Goal: Task Accomplishment & Management: Use online tool/utility

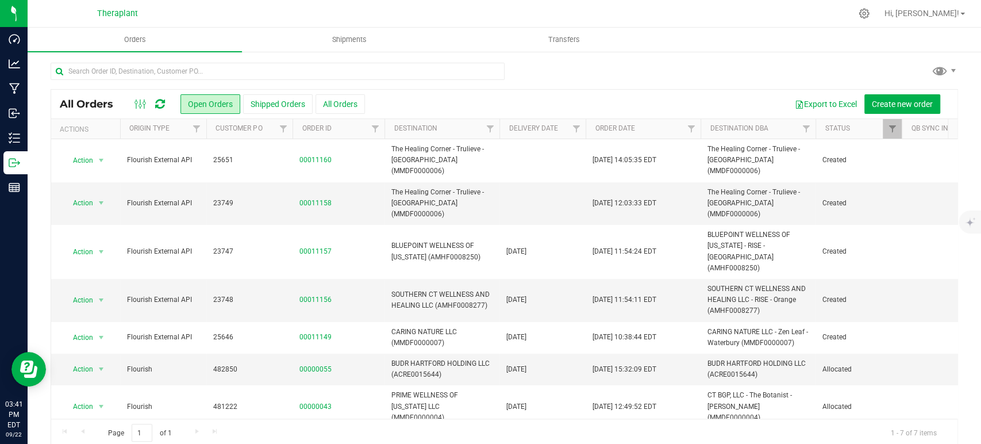
click at [161, 107] on icon at bounding box center [160, 103] width 10 height 11
click at [160, 97] on link at bounding box center [160, 104] width 10 height 14
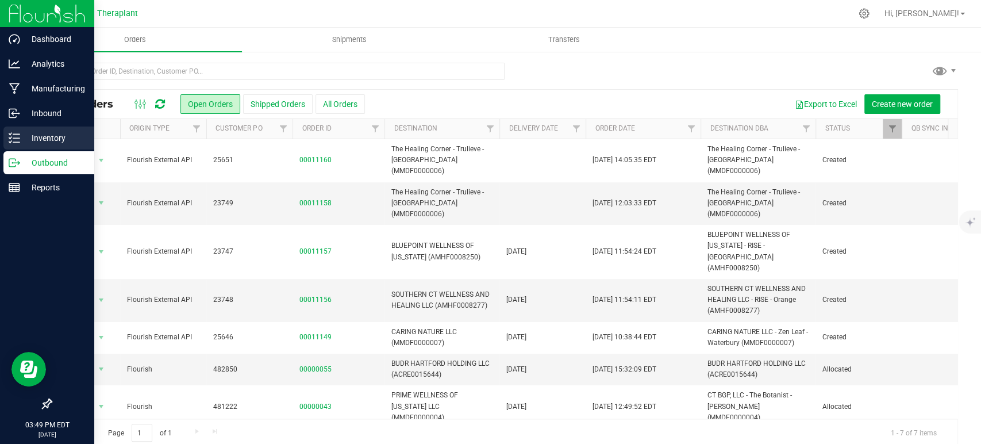
click at [29, 136] on p "Inventory" at bounding box center [54, 138] width 69 height 14
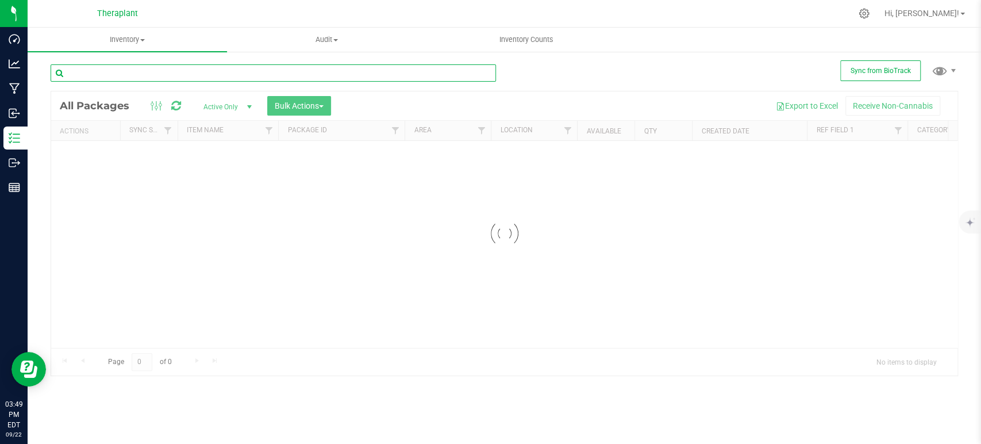
click at [299, 73] on input "text" at bounding box center [273, 72] width 445 height 17
click at [300, 72] on input "text" at bounding box center [273, 72] width 445 height 17
type input "4"
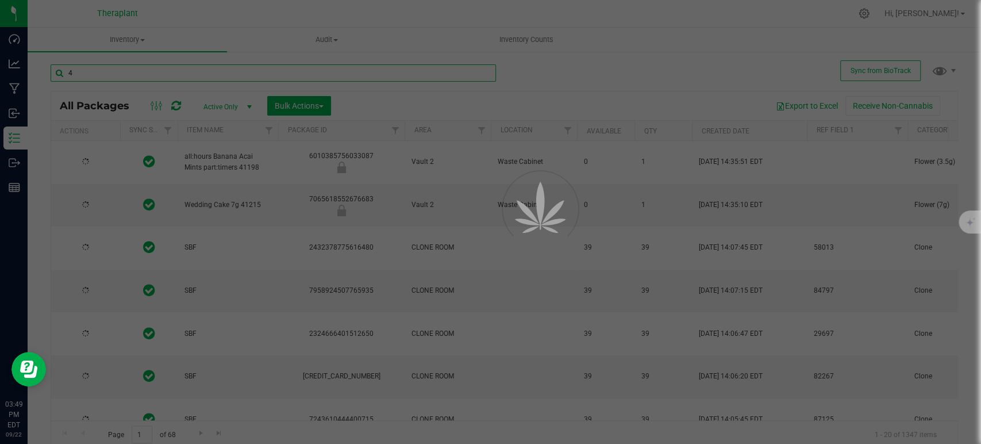
type input "[DATE]"
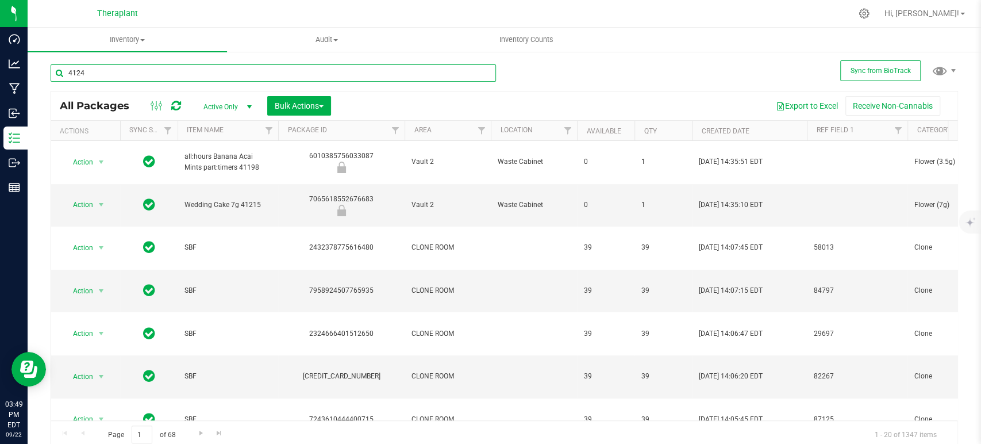
type input "41245"
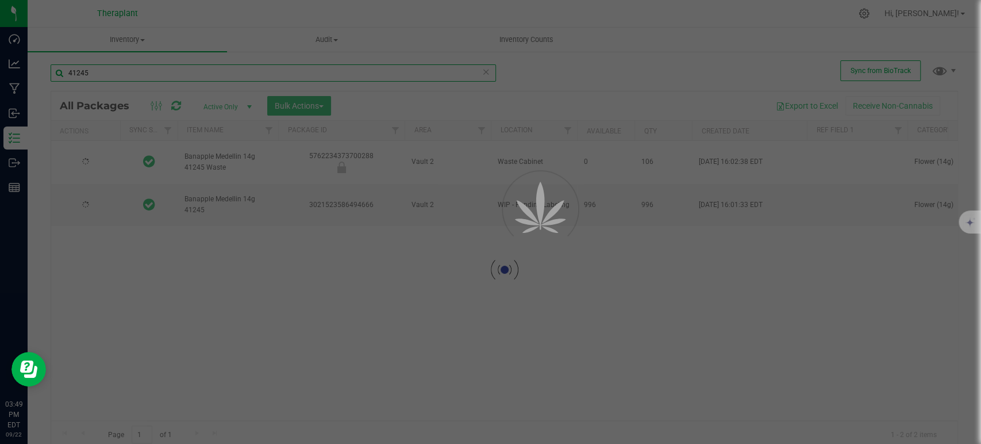
type input "[DATE]"
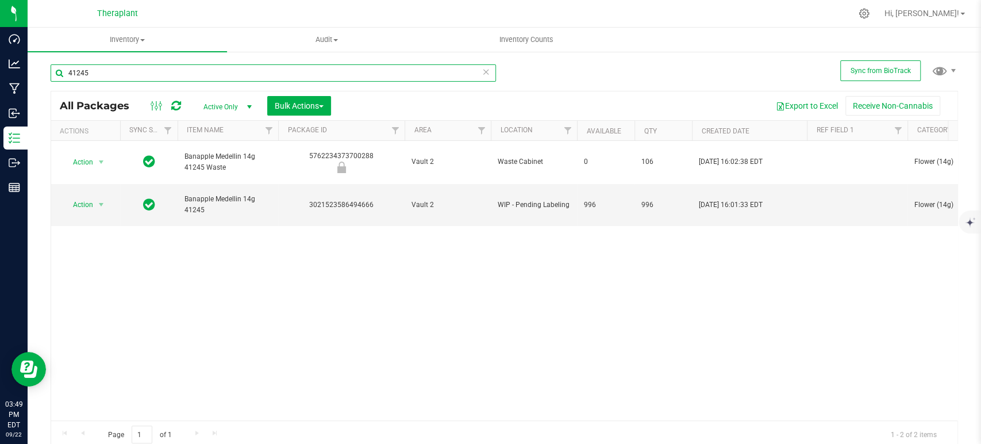
click at [157, 74] on input "41245" at bounding box center [273, 72] width 445 height 17
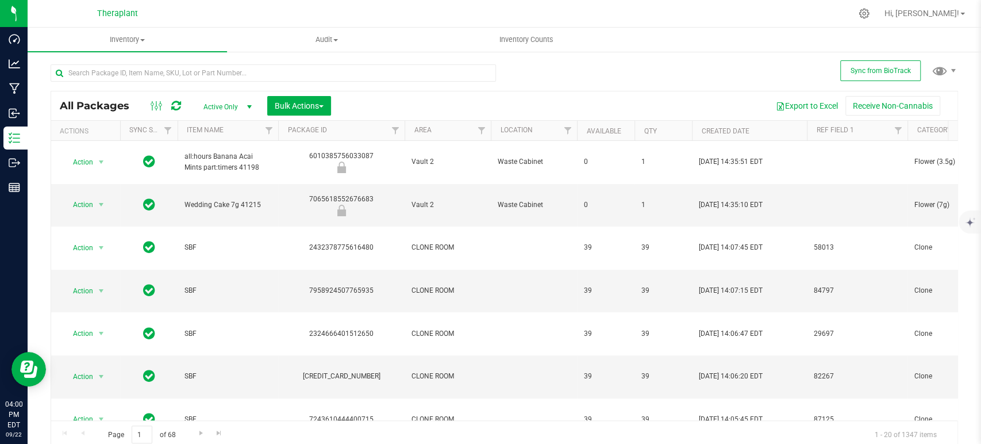
click at [175, 105] on icon at bounding box center [176, 105] width 10 height 11
click at [282, 71] on input "text" at bounding box center [273, 72] width 445 height 17
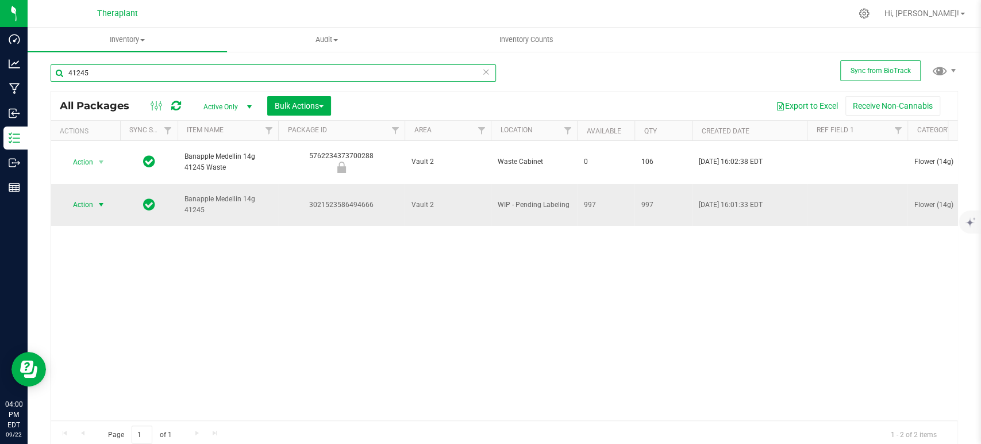
type input "41245"
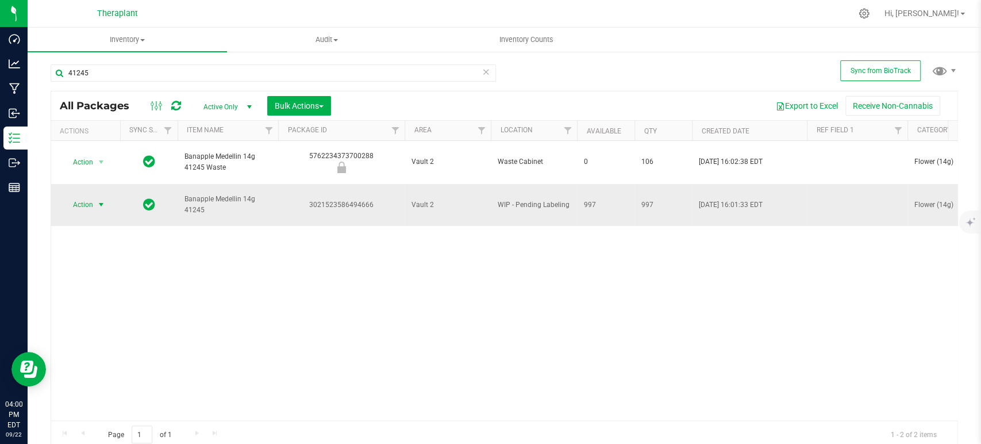
click at [100, 200] on span "select" at bounding box center [101, 204] width 9 height 9
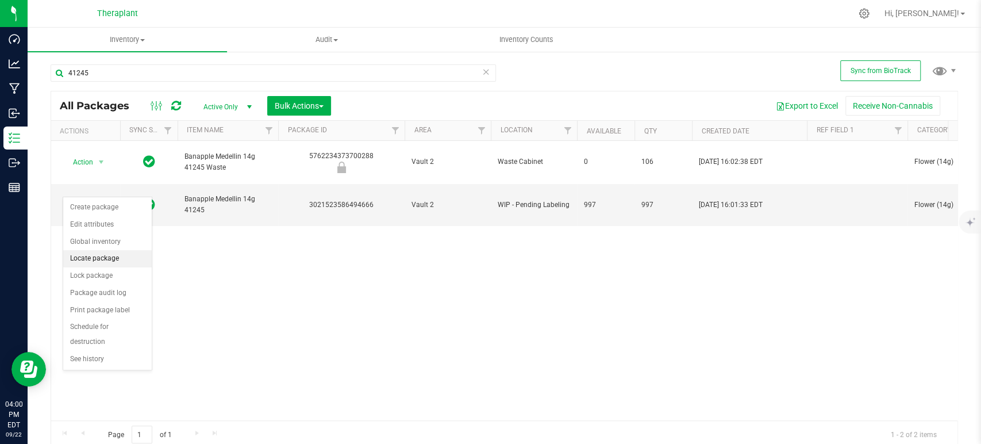
click at [101, 257] on li "Locate package" at bounding box center [107, 258] width 88 height 17
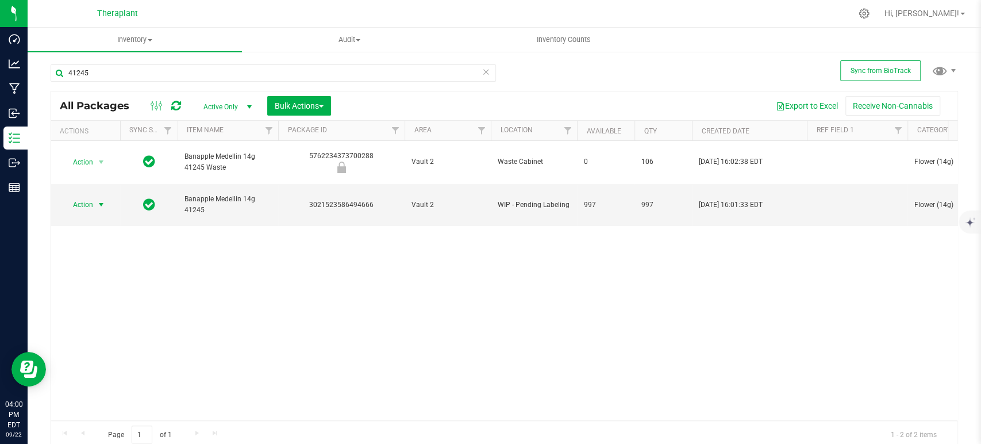
click at [98, 200] on span "select" at bounding box center [101, 204] width 9 height 9
click at [105, 204] on li "Create package" at bounding box center [107, 207] width 88 height 17
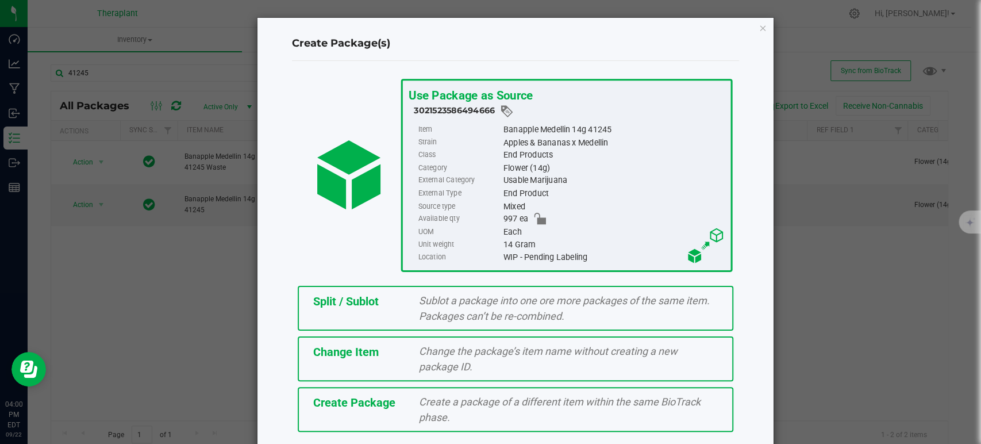
click at [515, 307] on div "Sublot a package into one ore more packages of the same item. Packages can’t be…" at bounding box center [568, 307] width 317 height 31
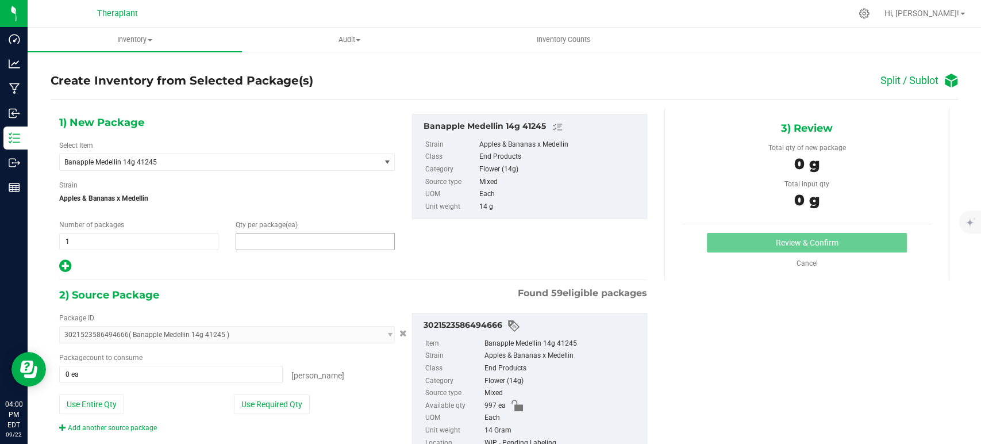
click at [276, 237] on span at bounding box center [315, 241] width 159 height 17
type input "7"
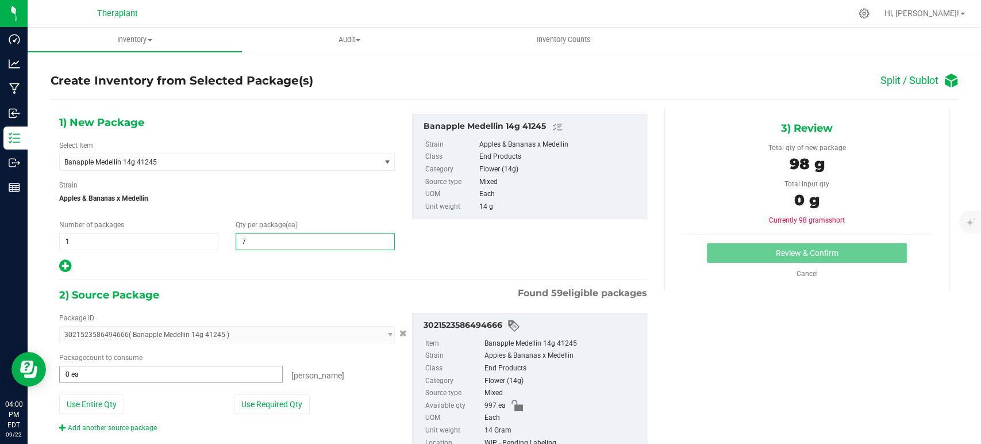
type input "7"
click at [174, 376] on span at bounding box center [170, 373] width 223 height 17
type input "7"
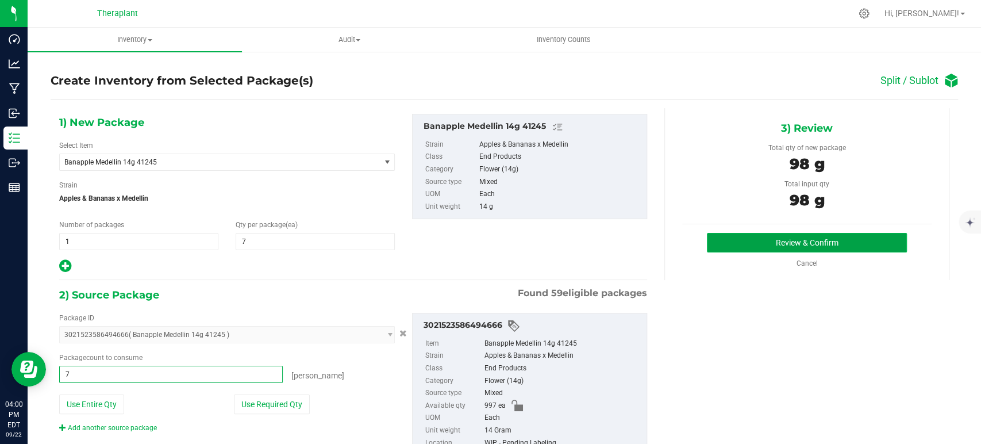
type input "7 ea"
click at [832, 238] on button "Review & Confirm" at bounding box center [806, 243] width 199 height 20
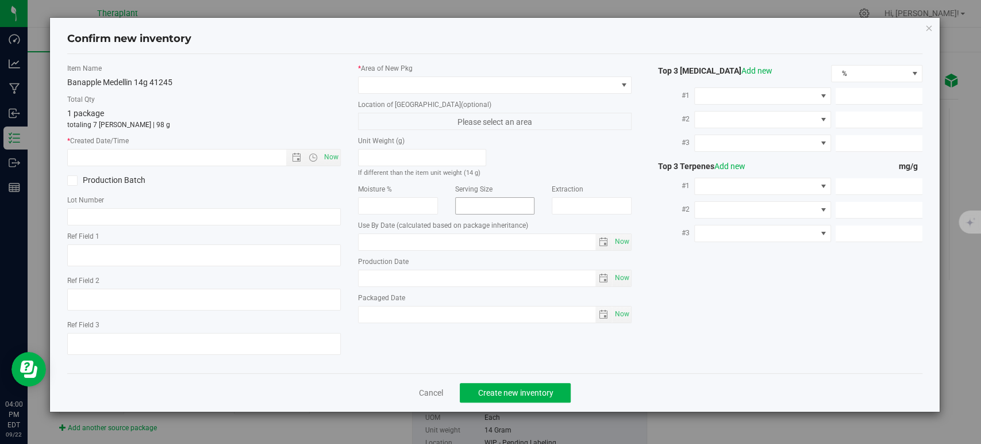
type input "[DATE]"
click at [329, 155] on span "Now" at bounding box center [332, 157] width 20 height 17
type input "[DATE] 4:00 PM"
click at [405, 82] on span at bounding box center [487, 85] width 258 height 16
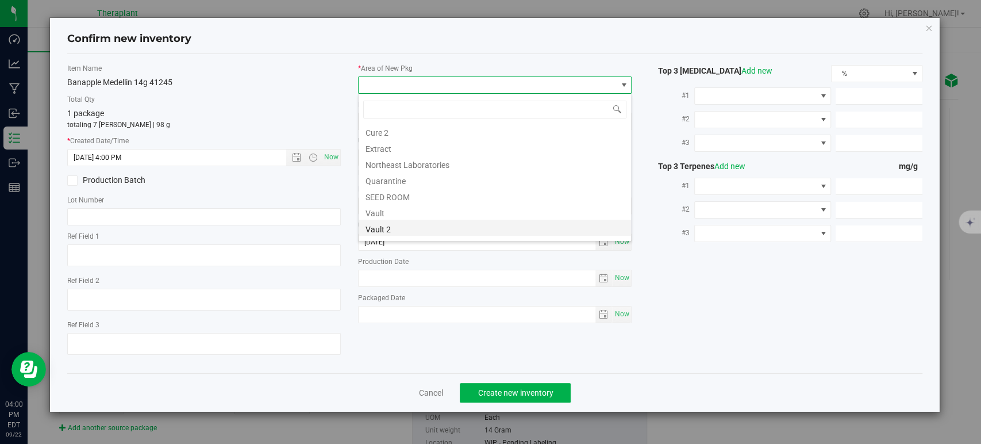
scroll to position [142, 0]
click at [410, 172] on li "Vault" at bounding box center [494, 167] width 272 height 16
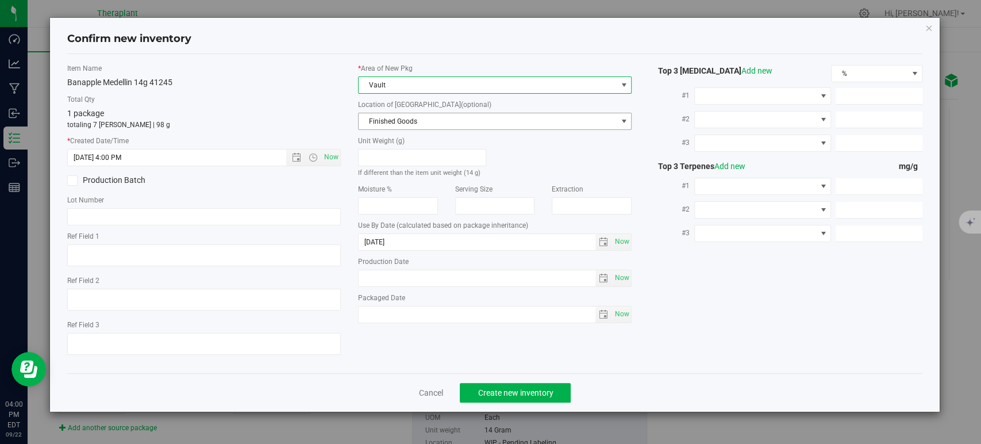
click at [399, 121] on span "Finished Goods" at bounding box center [487, 121] width 258 height 16
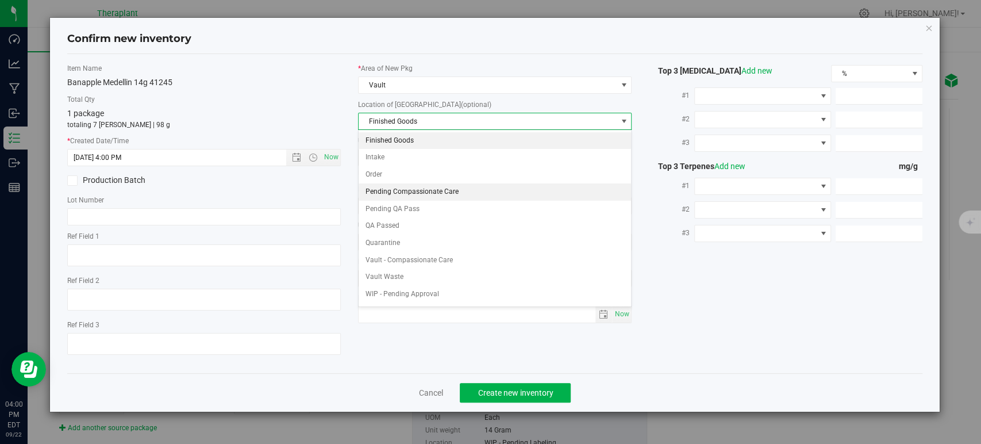
click at [404, 186] on li "Pending Compassionate Care" at bounding box center [494, 191] width 272 height 17
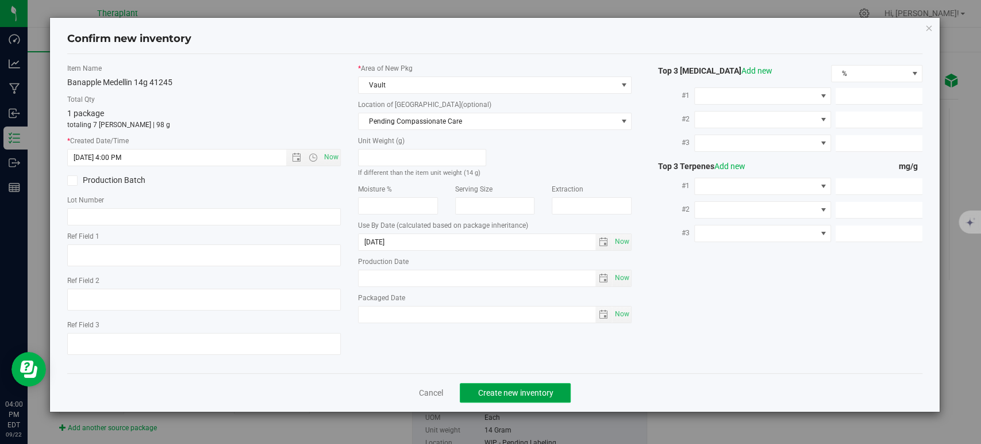
click at [529, 396] on button "Create new inventory" at bounding box center [515, 393] width 111 height 20
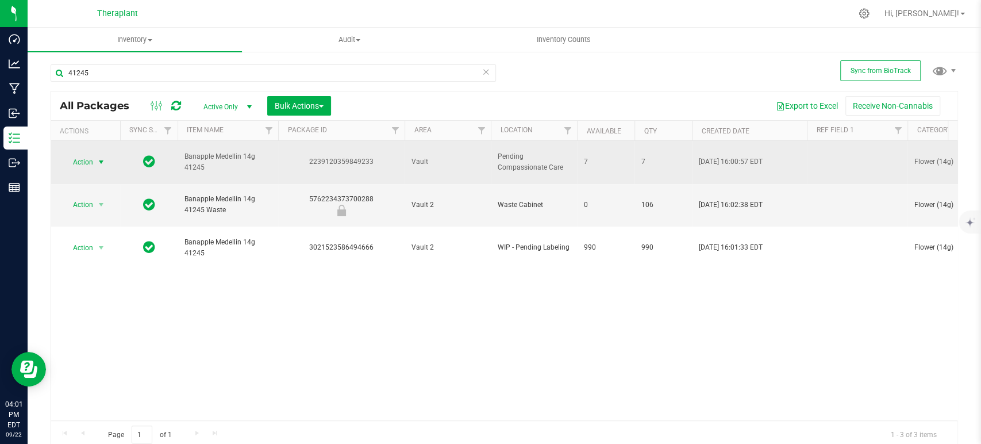
click at [73, 162] on span "Action" at bounding box center [78, 162] width 31 height 16
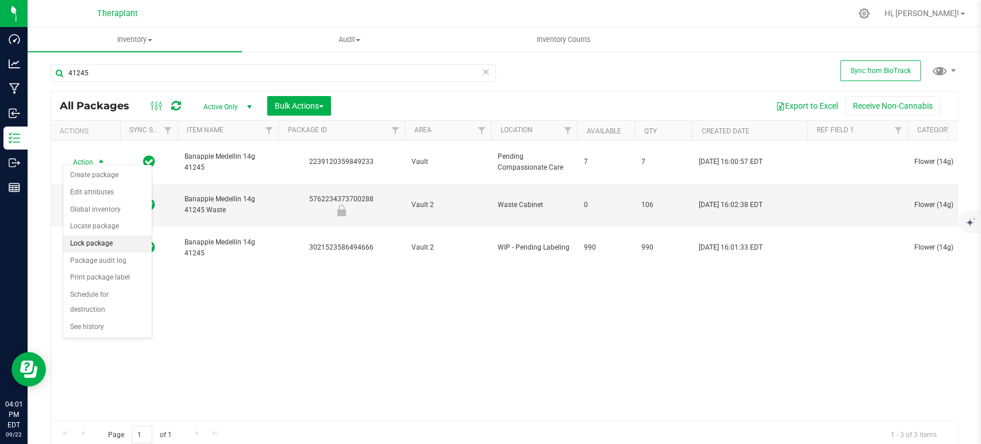
click at [109, 244] on li "Lock package" at bounding box center [107, 243] width 88 height 17
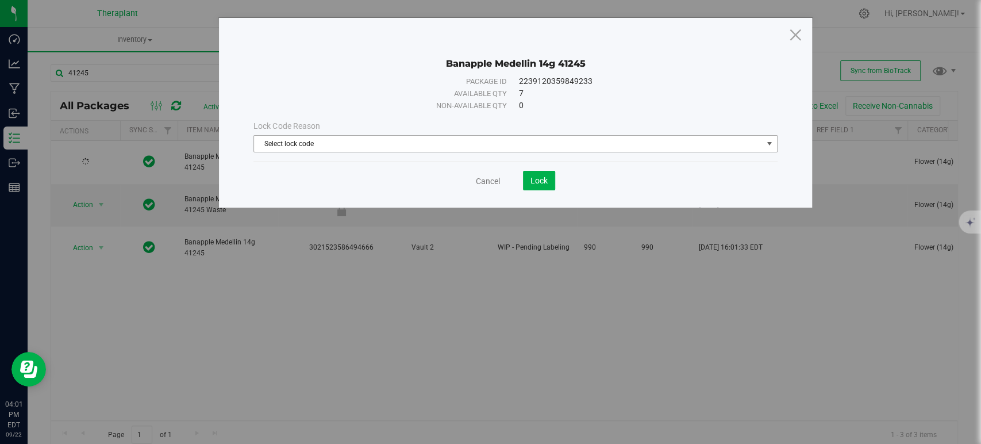
click at [341, 137] on span "Select lock code" at bounding box center [508, 144] width 508 height 16
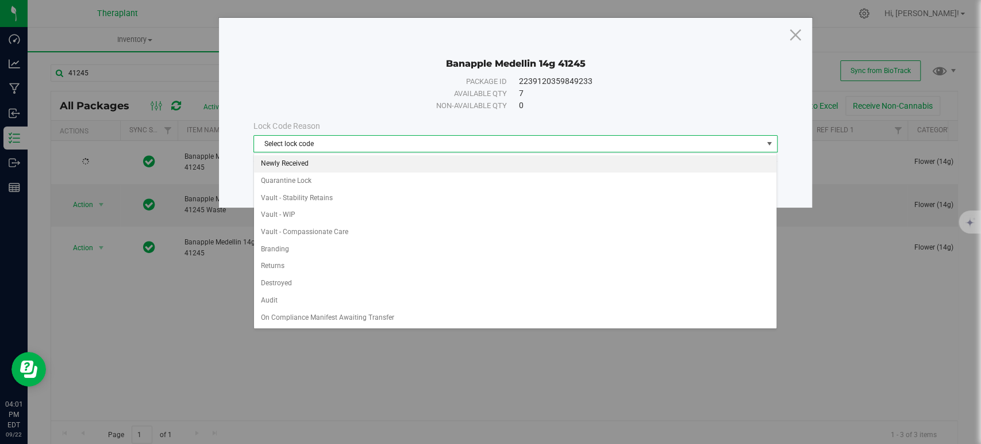
click at [317, 168] on li "Newly Received" at bounding box center [515, 163] width 522 height 17
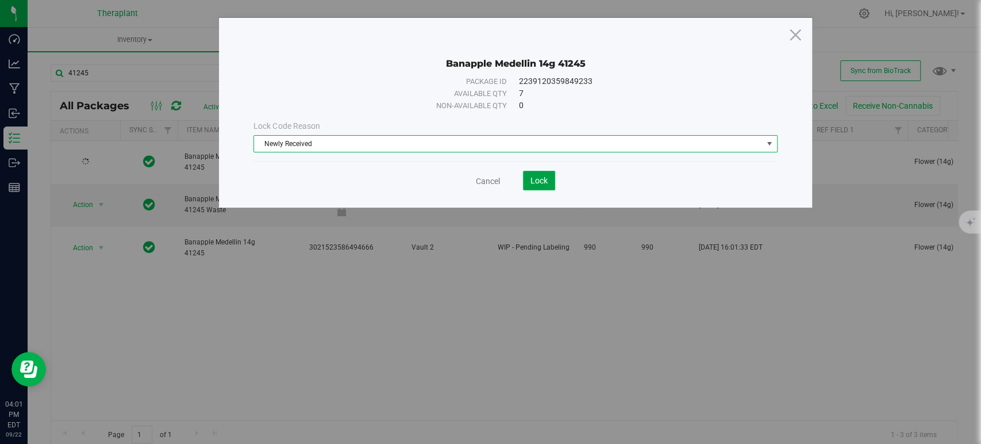
click at [543, 178] on span "Lock" at bounding box center [538, 180] width 17 height 9
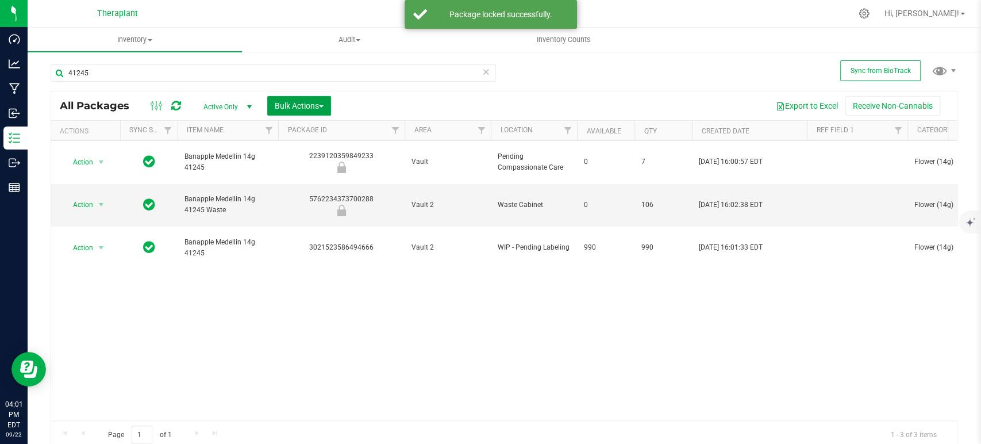
click at [319, 110] on span "Bulk Actions" at bounding box center [299, 105] width 49 height 9
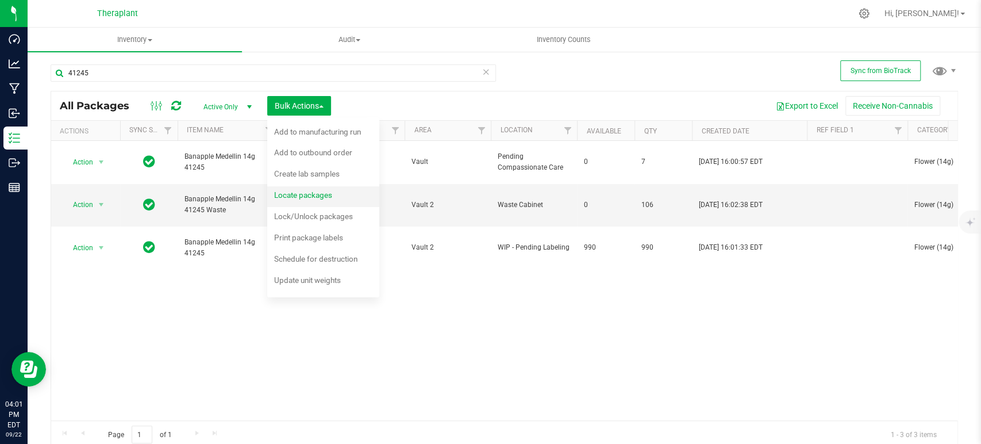
click at [320, 201] on div "Locate packages" at bounding box center [311, 196] width 74 height 18
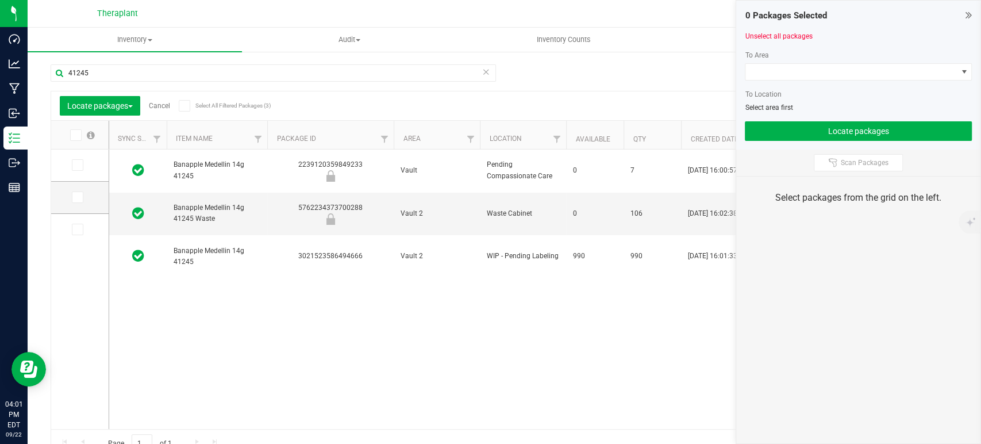
click at [74, 229] on icon at bounding box center [76, 229] width 7 height 0
click at [0, 0] on input "checkbox" at bounding box center [0, 0] width 0 height 0
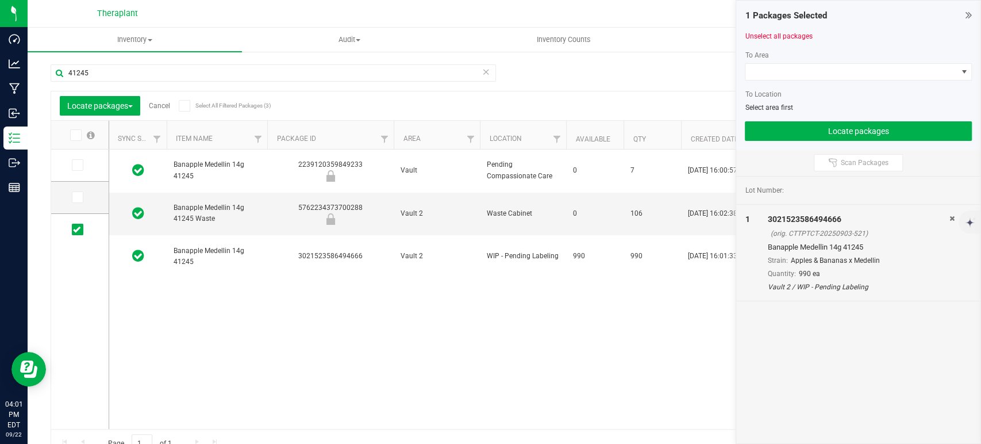
click at [777, 61] on div "To Area To Location Select area first" at bounding box center [858, 81] width 227 height 63
click at [781, 67] on span at bounding box center [850, 72] width 211 height 16
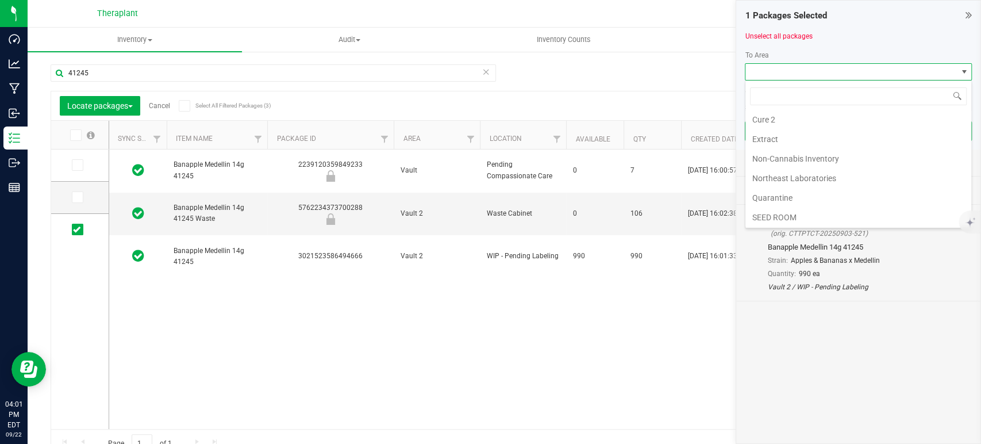
scroll to position [215, 0]
click at [778, 140] on li "Vault" at bounding box center [858, 140] width 226 height 20
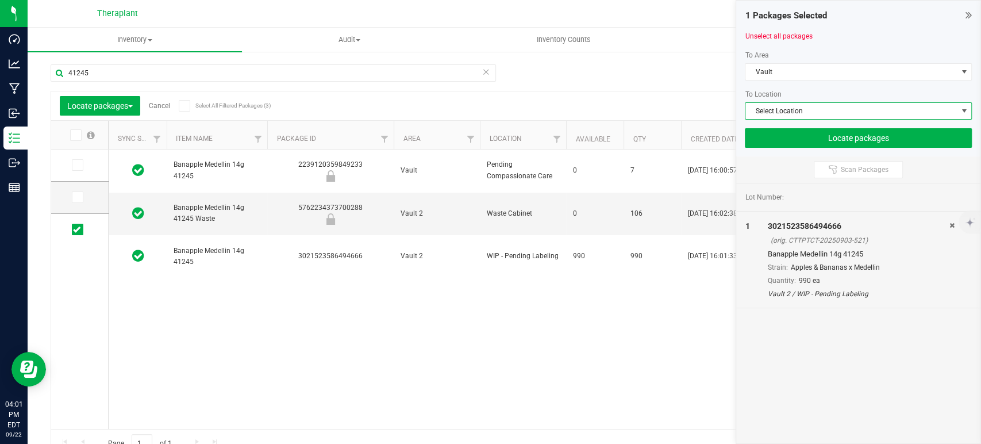
click at [773, 109] on span "Select Location" at bounding box center [850, 111] width 211 height 16
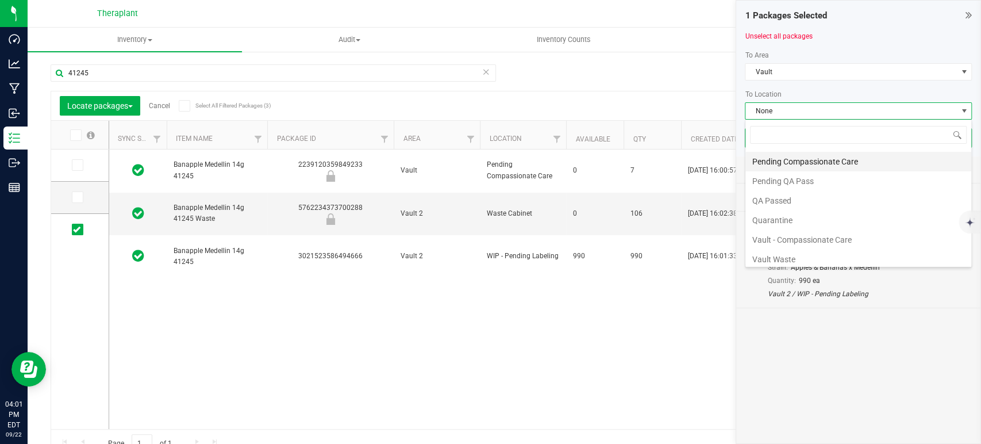
scroll to position [54, 0]
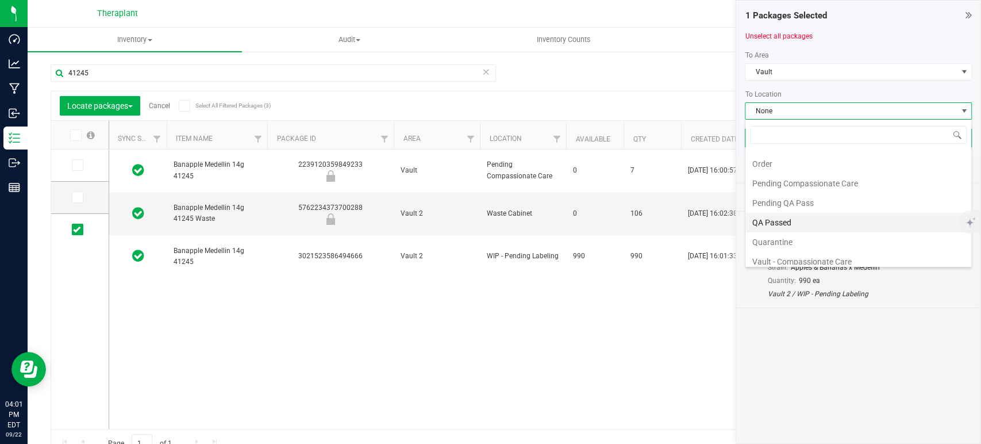
click at [793, 218] on li "QA Passed" at bounding box center [858, 223] width 226 height 20
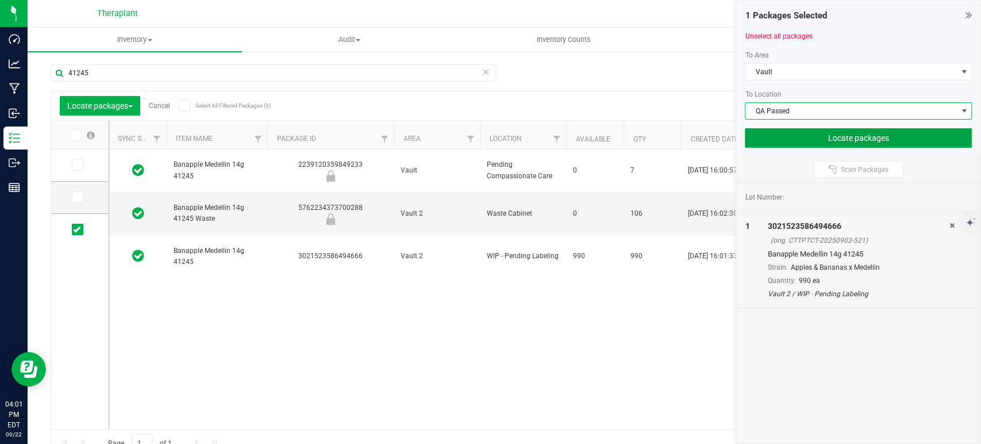
click at [847, 138] on button "Locate packages" at bounding box center [858, 138] width 227 height 20
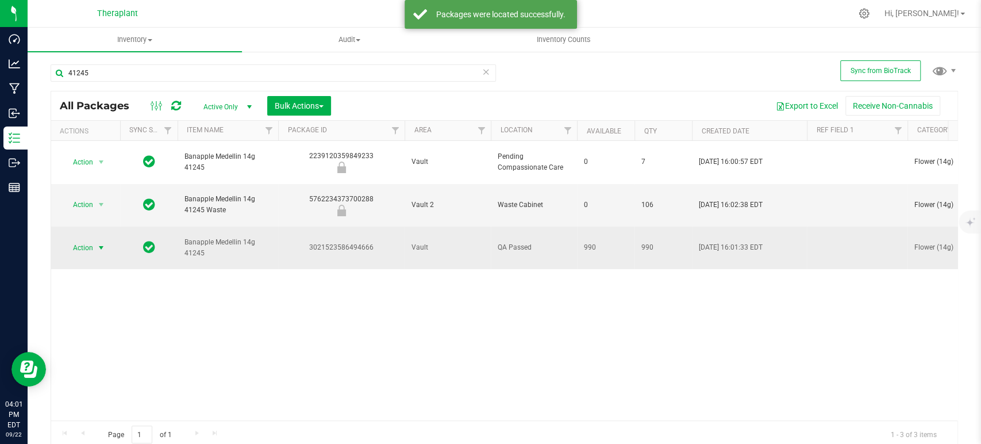
click at [101, 243] on span "select" at bounding box center [101, 247] width 9 height 9
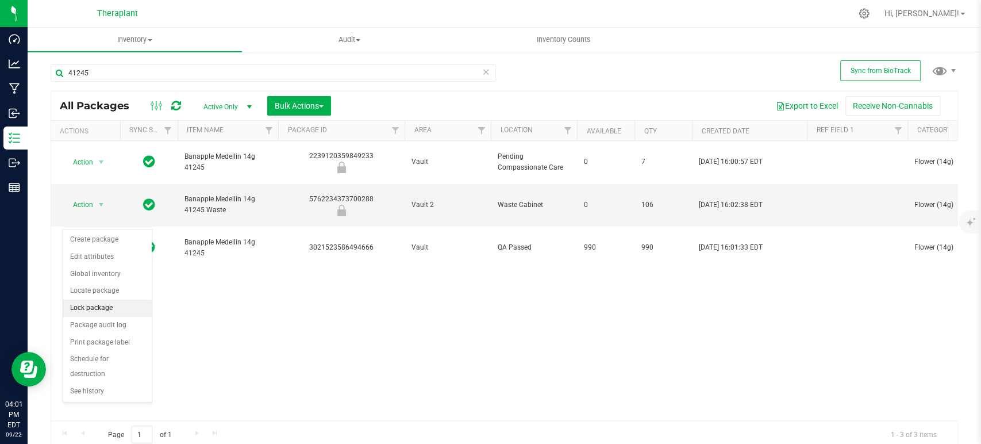
click at [99, 307] on li "Lock package" at bounding box center [107, 307] width 88 height 17
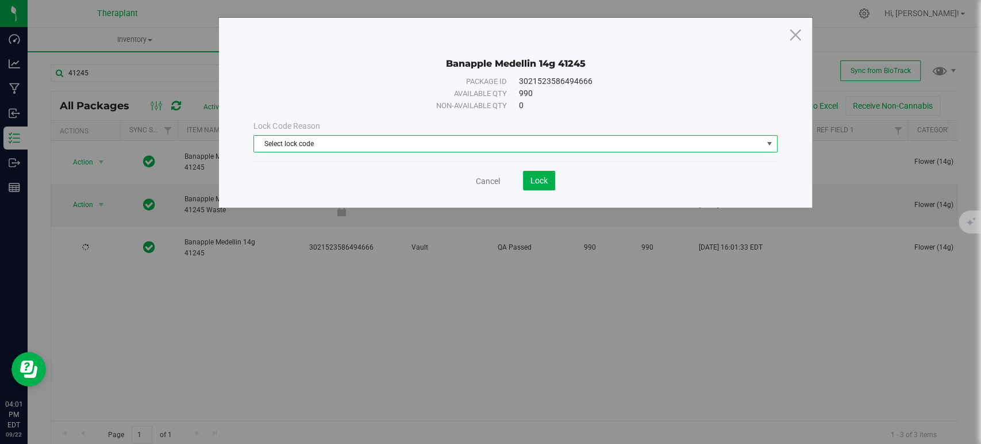
click at [303, 144] on span "Select lock code" at bounding box center [508, 144] width 508 height 16
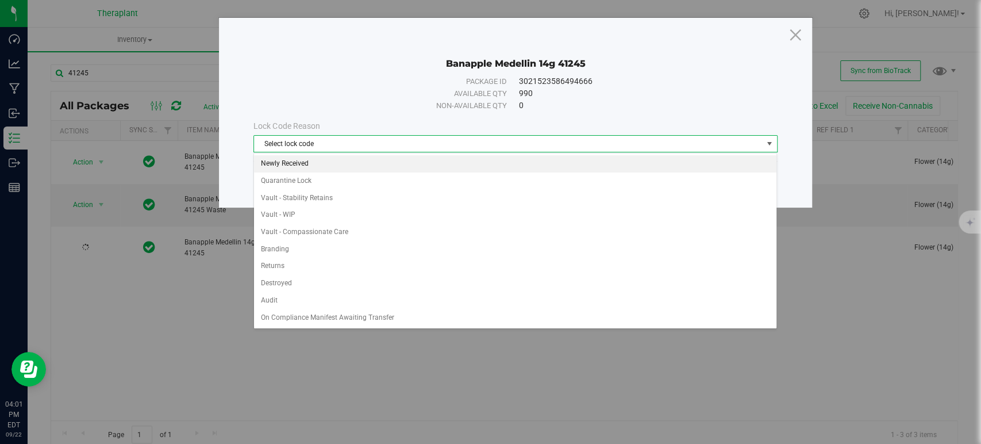
click at [298, 162] on li "Newly Received" at bounding box center [515, 163] width 522 height 17
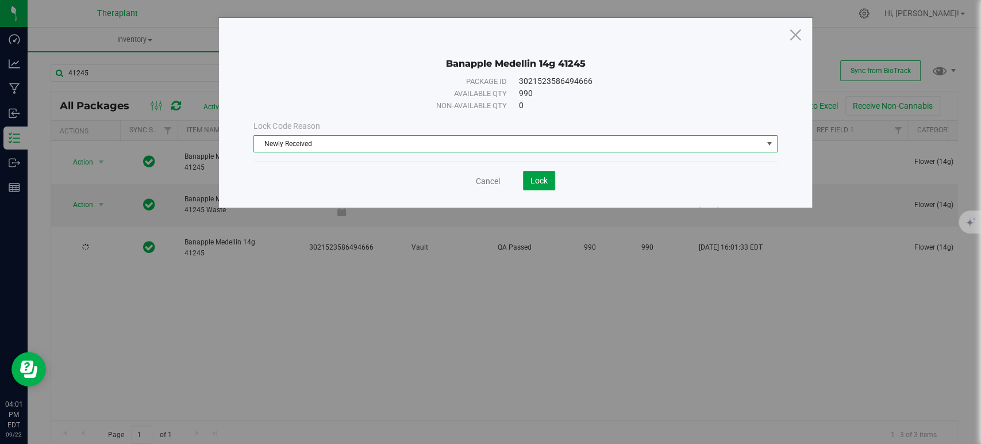
click at [542, 176] on span "Lock" at bounding box center [538, 180] width 17 height 9
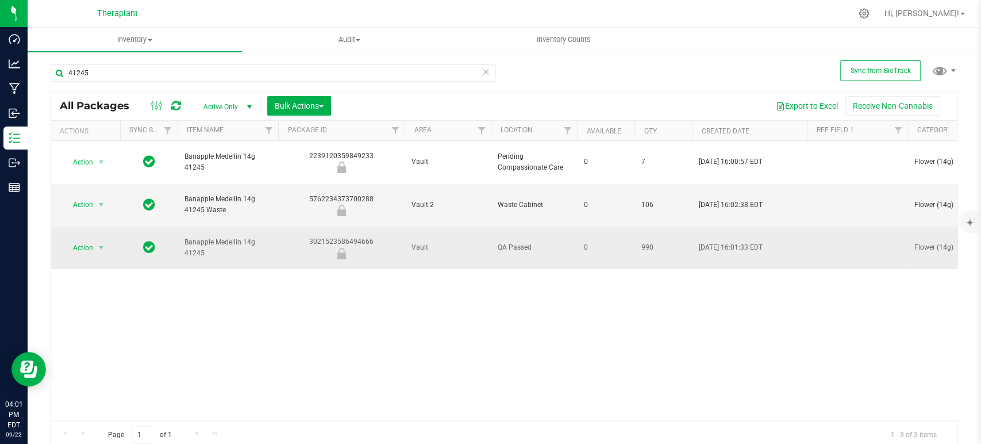
click at [832, 226] on td at bounding box center [857, 247] width 101 height 43
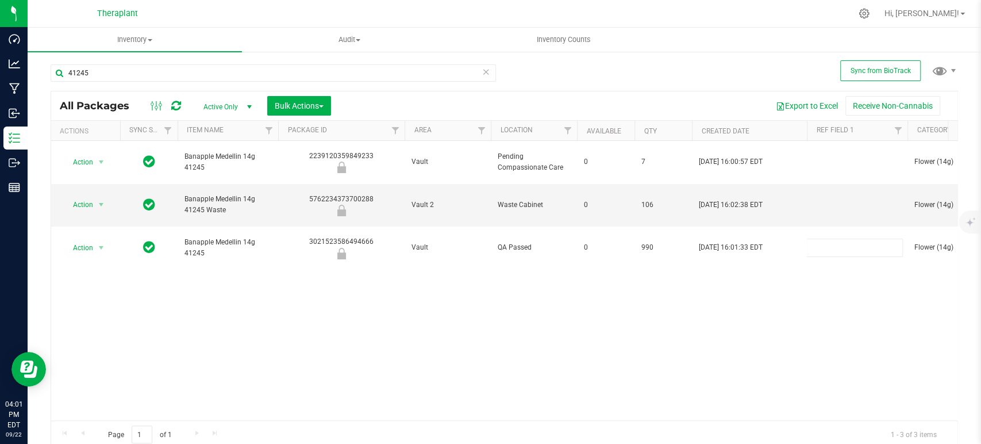
click at [645, 276] on div "Action Action Edit attributes Global inventory Locate package Package audit log…" at bounding box center [504, 280] width 906 height 279
click at [184, 84] on div "41245" at bounding box center [273, 77] width 445 height 26
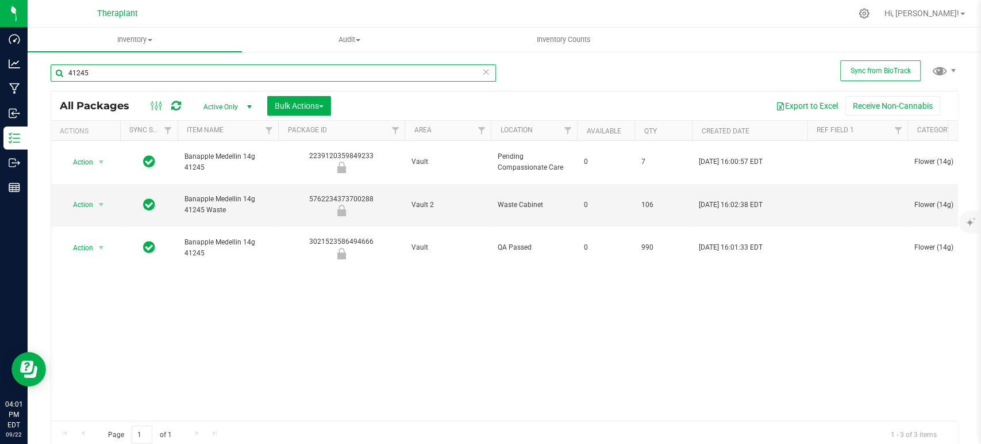
click at [172, 67] on input "41245" at bounding box center [273, 72] width 445 height 17
click at [173, 67] on input "41245" at bounding box center [273, 72] width 445 height 17
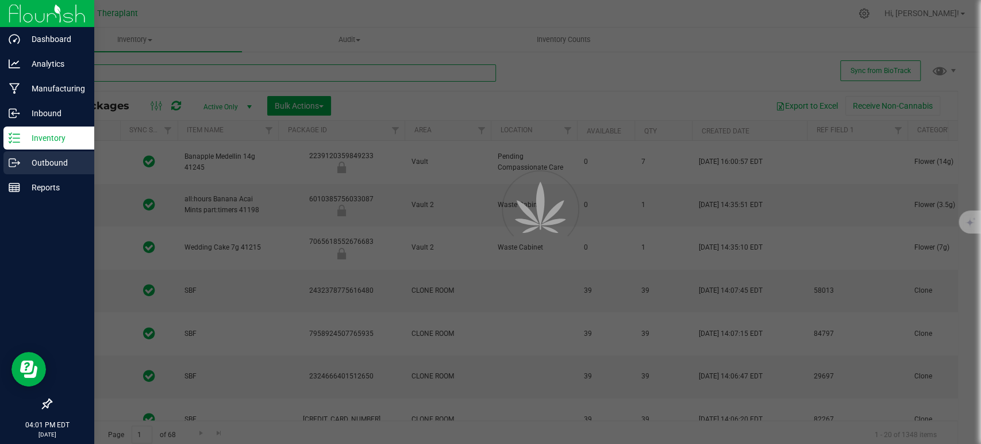
type input "[DATE]"
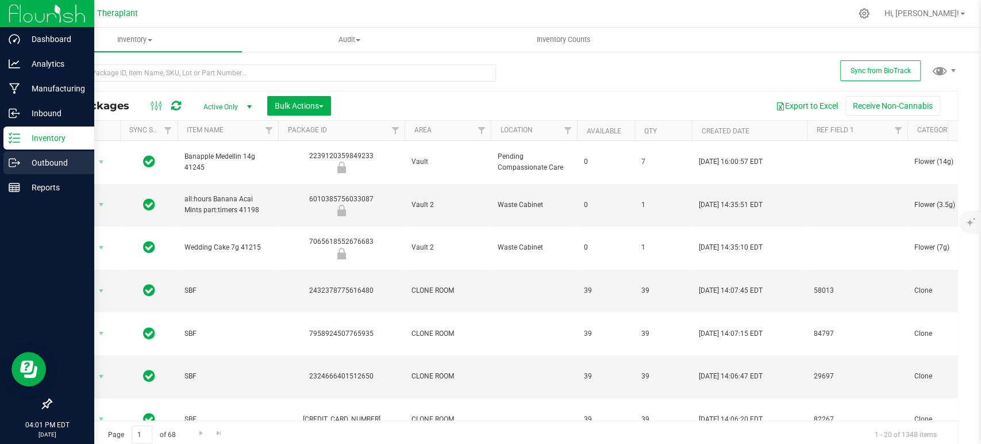
click at [29, 161] on p "Outbound" at bounding box center [54, 163] width 69 height 14
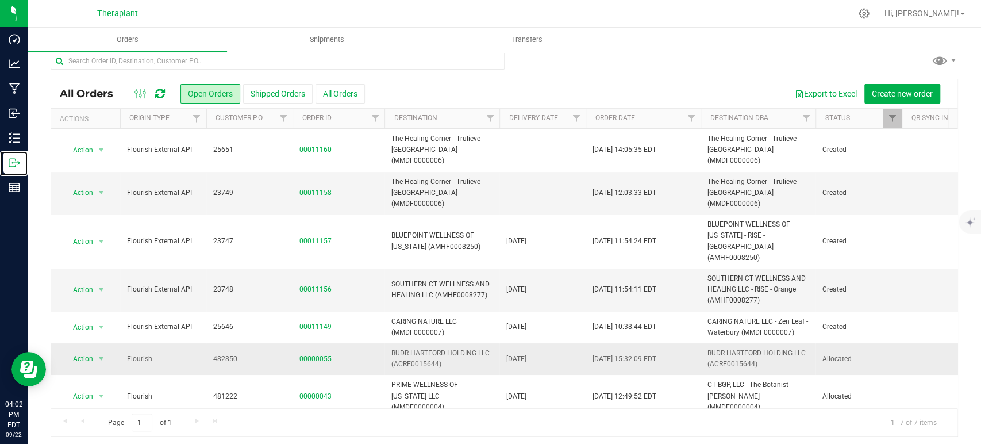
scroll to position [14, 0]
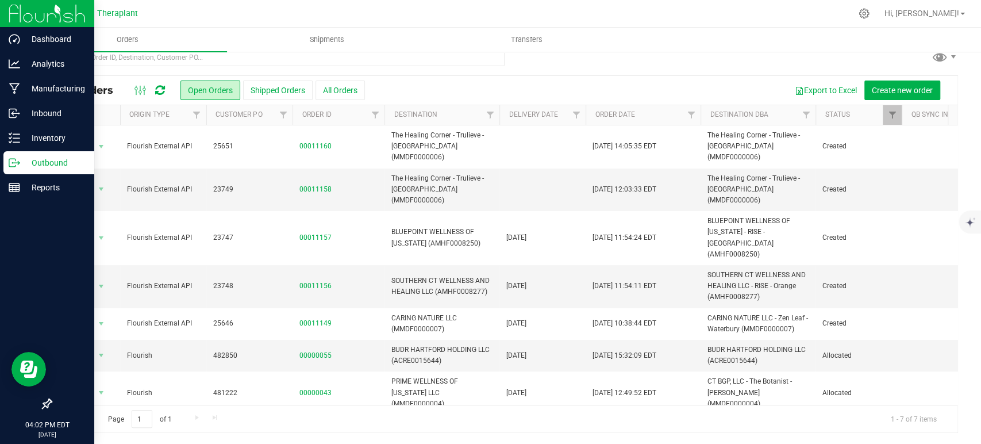
click at [46, 161] on p "Outbound" at bounding box center [54, 163] width 69 height 14
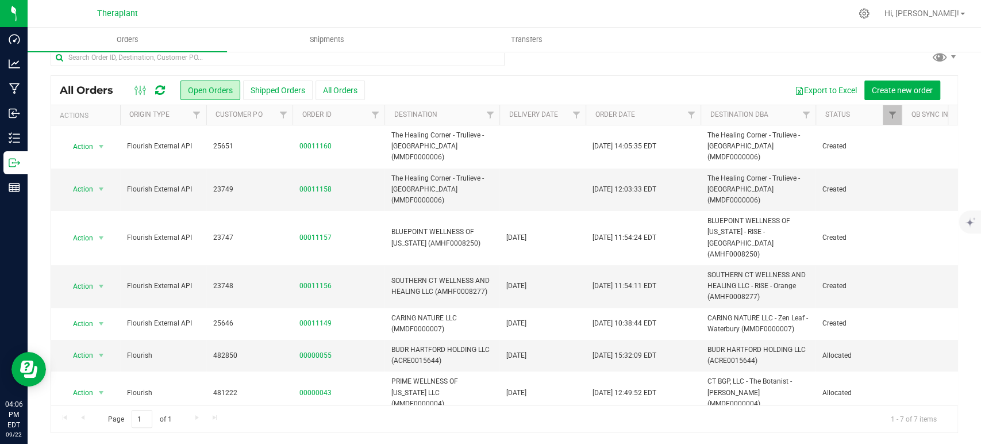
click at [165, 91] on icon at bounding box center [160, 89] width 10 height 11
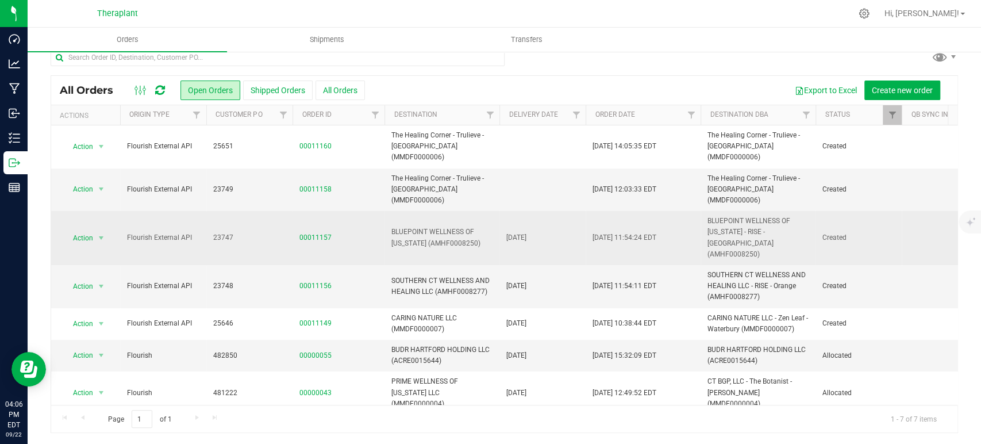
scroll to position [0, 0]
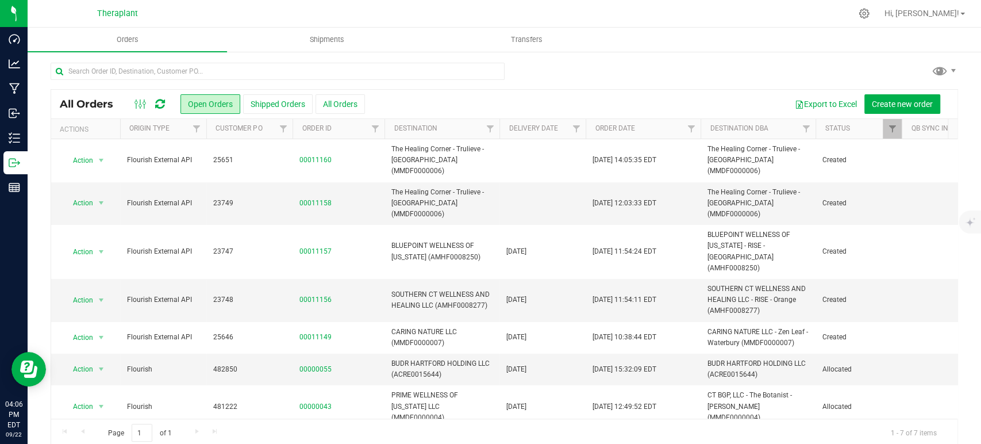
click at [165, 101] on icon at bounding box center [160, 103] width 10 height 11
click at [160, 107] on icon at bounding box center [160, 103] width 10 height 11
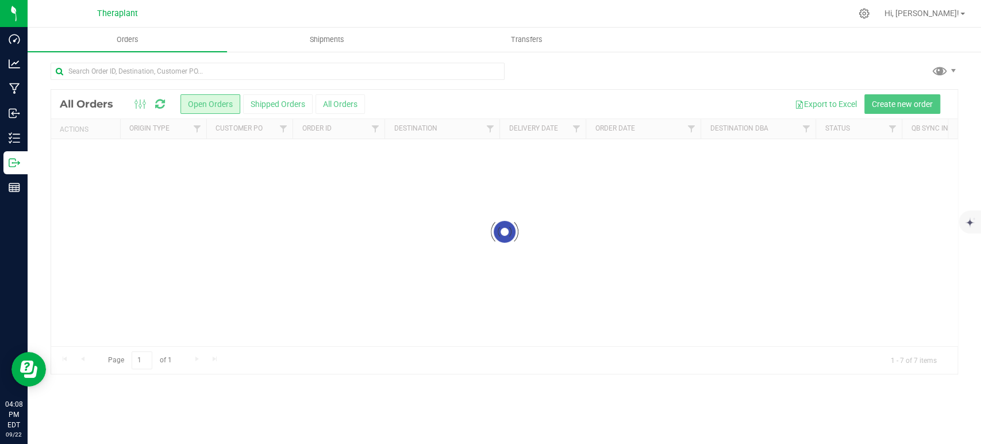
click at [160, 106] on div at bounding box center [504, 232] width 906 height 284
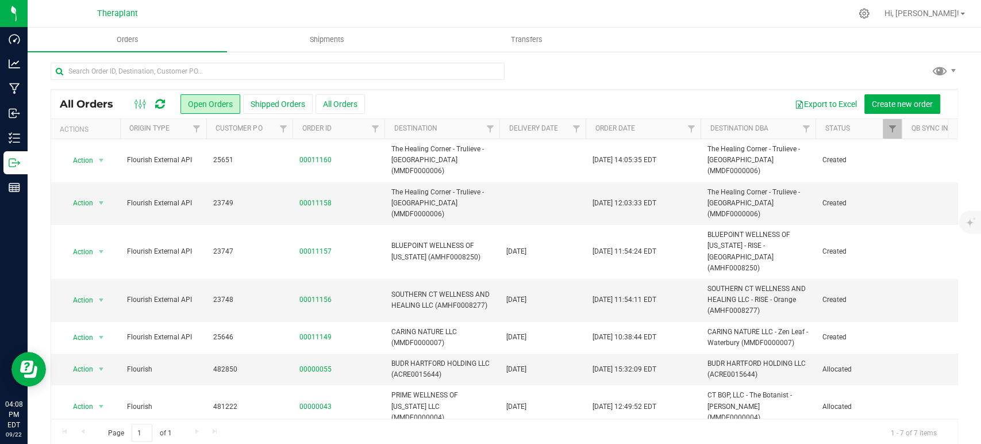
click at [161, 102] on icon at bounding box center [160, 103] width 10 height 11
click at [161, 103] on icon at bounding box center [160, 103] width 10 height 11
click at [163, 98] on icon at bounding box center [160, 103] width 10 height 11
click at [164, 106] on icon at bounding box center [160, 103] width 10 height 11
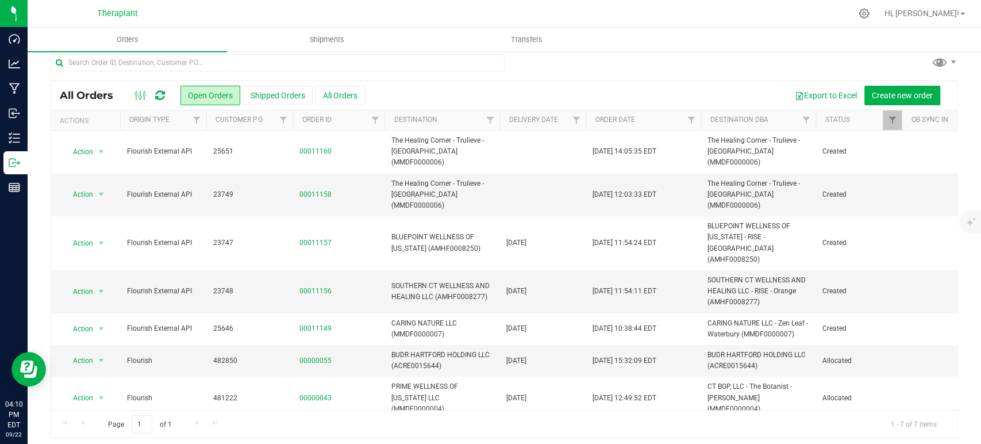
scroll to position [14, 0]
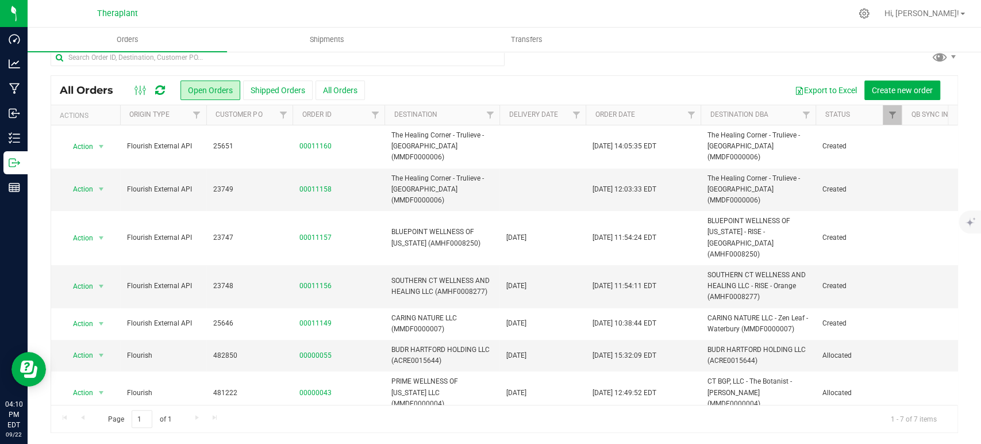
click at [792, 48] on ul "Orders Shipments Transfers" at bounding box center [518, 40] width 981 height 25
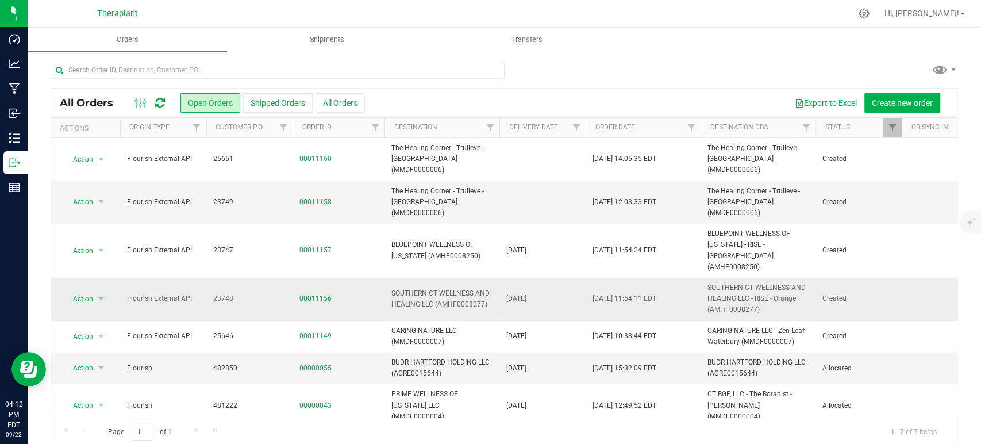
scroll to position [0, 0]
click at [164, 103] on icon at bounding box center [160, 103] width 10 height 11
click at [166, 102] on div at bounding box center [149, 104] width 38 height 14
click at [161, 103] on icon at bounding box center [160, 103] width 10 height 11
click at [155, 98] on icon at bounding box center [160, 103] width 10 height 11
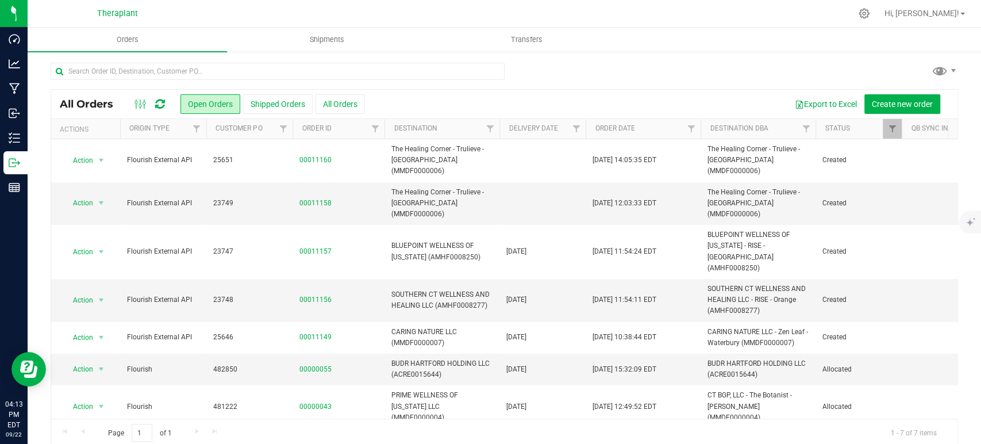
click at [158, 105] on icon at bounding box center [160, 103] width 10 height 11
click at [161, 102] on icon at bounding box center [160, 103] width 10 height 11
click at [558, 70] on div at bounding box center [504, 76] width 907 height 26
click at [165, 102] on icon at bounding box center [160, 103] width 10 height 11
click at [164, 106] on icon at bounding box center [160, 103] width 10 height 11
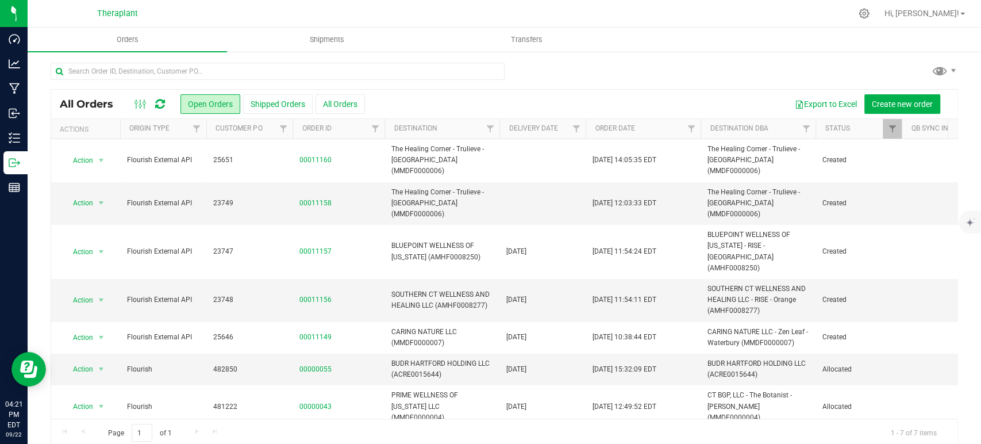
click at [160, 99] on icon at bounding box center [160, 103] width 10 height 11
click at [158, 106] on icon at bounding box center [160, 103] width 10 height 11
click at [162, 101] on icon at bounding box center [160, 103] width 10 height 11
click at [160, 103] on icon at bounding box center [160, 103] width 10 height 11
click at [159, 106] on icon at bounding box center [160, 103] width 10 height 11
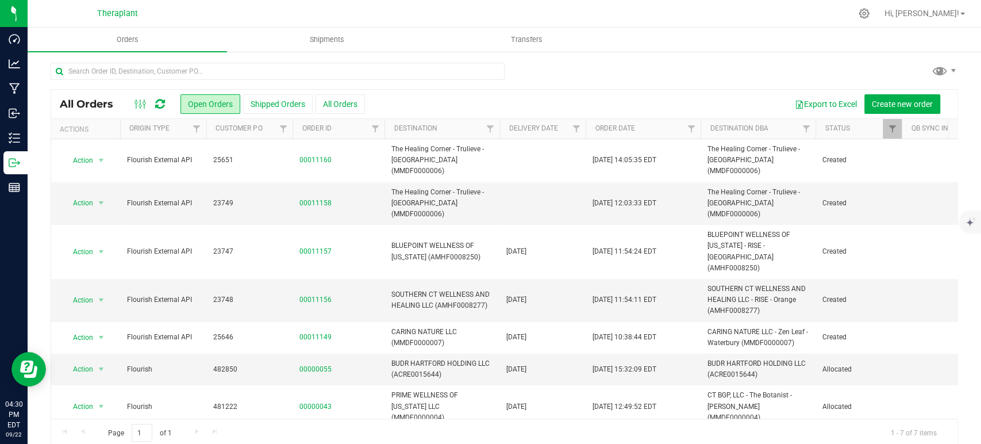
click at [159, 101] on icon at bounding box center [160, 103] width 10 height 11
click at [740, 69] on div at bounding box center [504, 76] width 907 height 26
click at [772, 69] on div at bounding box center [504, 76] width 907 height 26
click at [155, 102] on icon at bounding box center [160, 103] width 10 height 11
click at [160, 101] on icon at bounding box center [160, 103] width 10 height 11
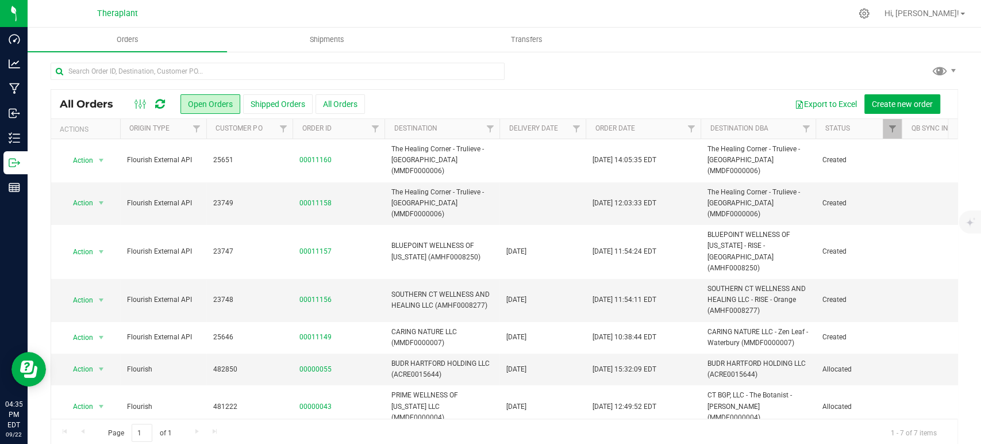
click at [161, 105] on icon at bounding box center [160, 103] width 10 height 11
click at [603, 77] on div at bounding box center [504, 76] width 907 height 26
click at [159, 103] on icon at bounding box center [160, 103] width 10 height 11
click at [552, 77] on div at bounding box center [504, 76] width 907 height 26
click at [160, 101] on icon at bounding box center [160, 103] width 10 height 11
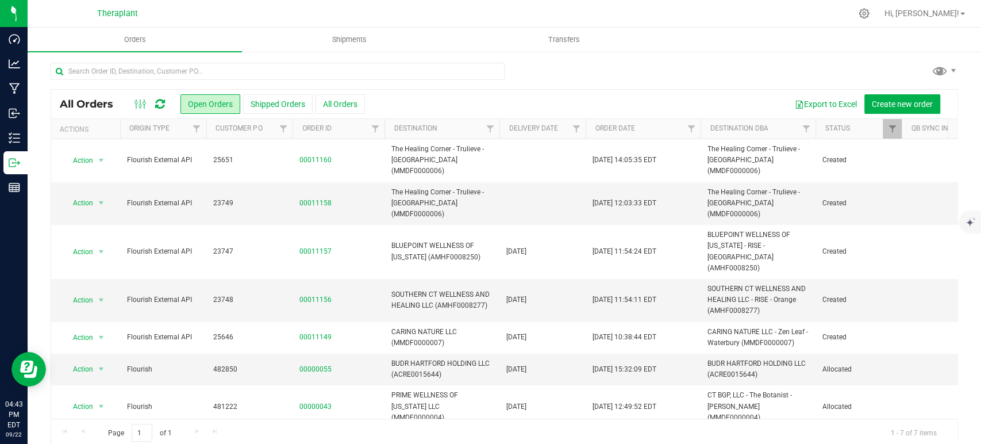
click at [599, 63] on div at bounding box center [504, 76] width 907 height 26
click at [588, 75] on div at bounding box center [504, 76] width 907 height 26
click at [159, 99] on icon at bounding box center [160, 103] width 10 height 11
click at [164, 105] on icon at bounding box center [160, 103] width 10 height 11
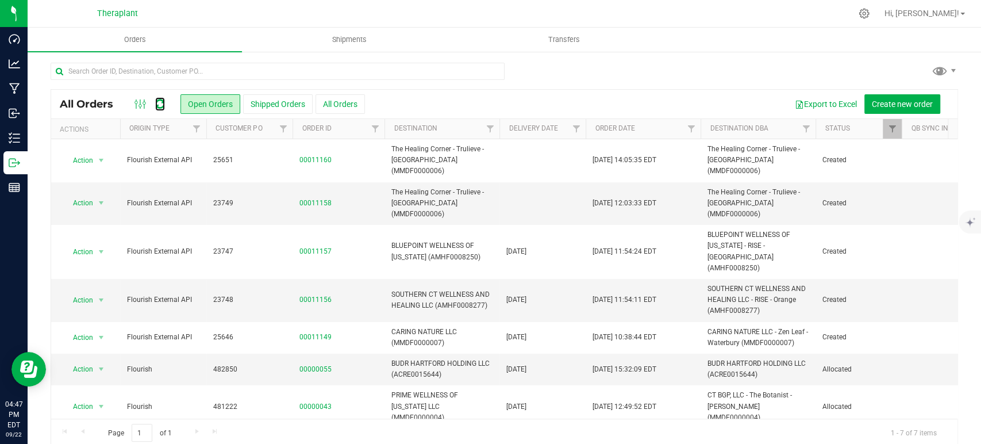
click at [165, 98] on icon at bounding box center [160, 103] width 10 height 11
click at [157, 109] on icon at bounding box center [160, 103] width 10 height 11
click at [159, 104] on icon at bounding box center [160, 103] width 10 height 11
click at [773, 60] on div "All Orders Open Orders Shipped Orders All Orders Export to Excel Create new ord…" at bounding box center [504, 254] width 953 height 407
click at [163, 104] on icon at bounding box center [160, 103] width 10 height 11
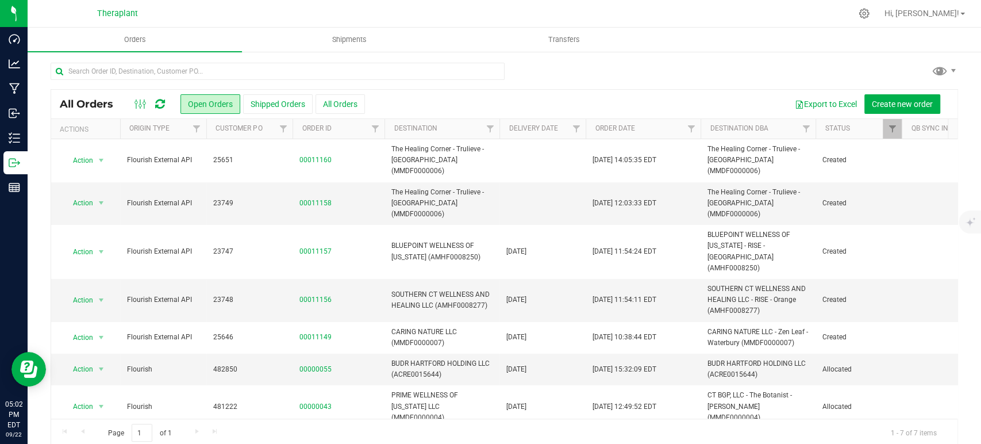
click at [156, 104] on icon at bounding box center [160, 103] width 10 height 11
click at [161, 104] on icon at bounding box center [160, 103] width 10 height 11
